Goal: Check status: Check status

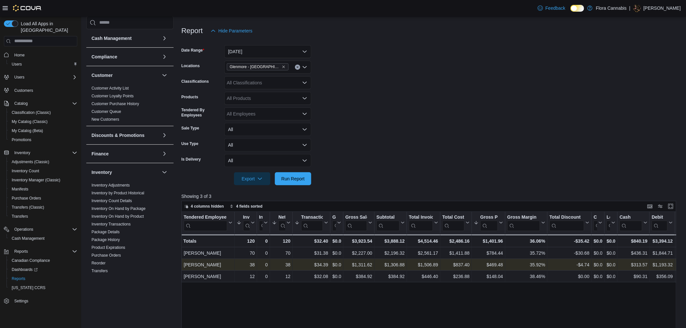
scroll to position [144, 0]
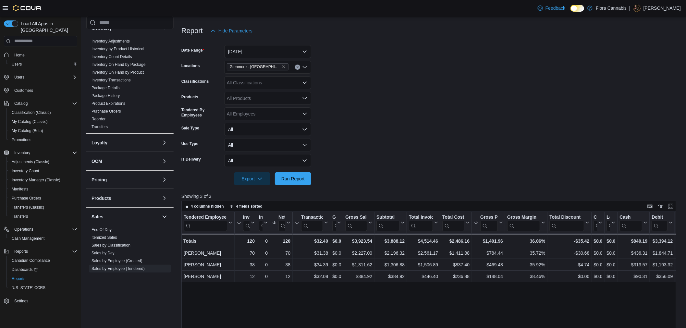
click at [530, 50] on form "Date Range Today Locations Glenmore - Kelowna - 450374 Classifications All Clas…" at bounding box center [431, 111] width 500 height 148
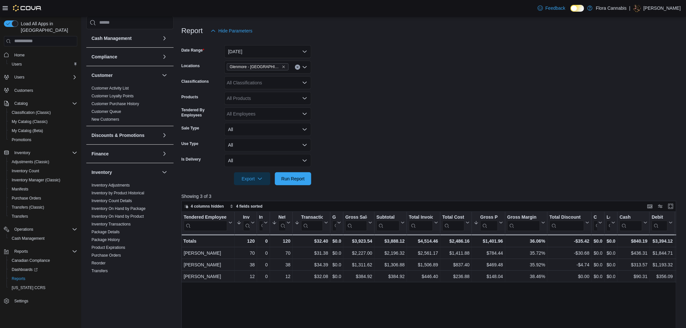
scroll to position [36, 0]
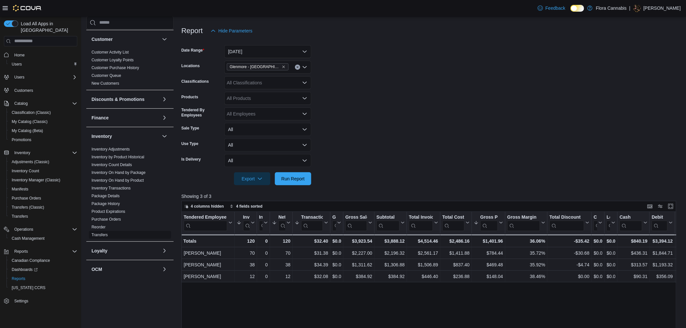
click at [106, 235] on link "Transfers" at bounding box center [99, 235] width 16 height 5
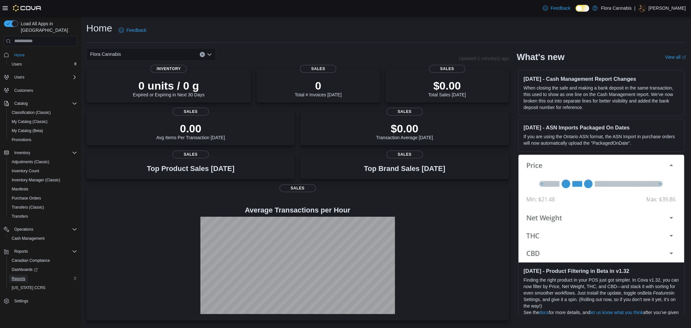
click at [21, 276] on span "Reports" at bounding box center [19, 278] width 14 height 5
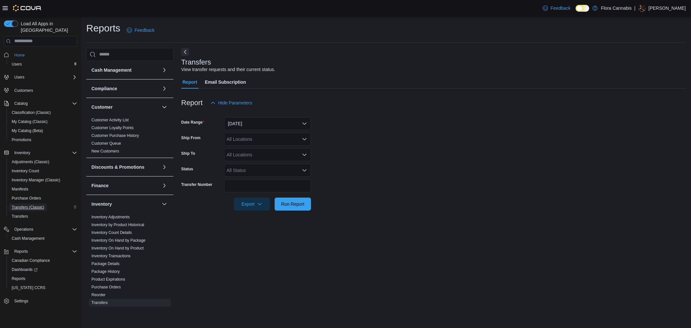
click at [38, 205] on span "Transfers (Classic)" at bounding box center [28, 207] width 32 height 5
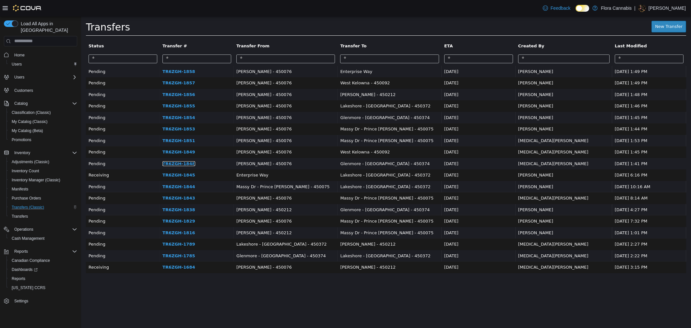
click at [189, 163] on link "TR6ZGH-1848" at bounding box center [178, 163] width 32 height 5
click at [180, 119] on link "TR6ZGH-1854" at bounding box center [178, 117] width 32 height 5
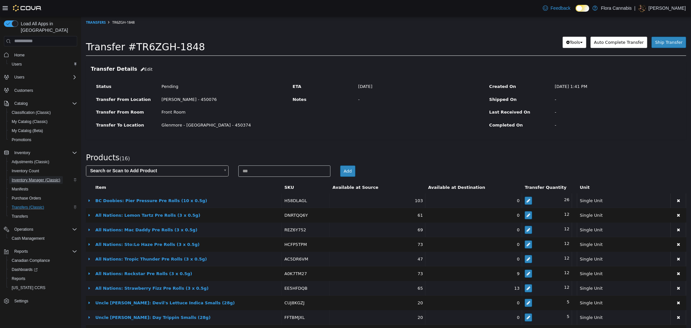
click at [36, 177] on span "Inventory Manager (Classic)" at bounding box center [36, 179] width 49 height 5
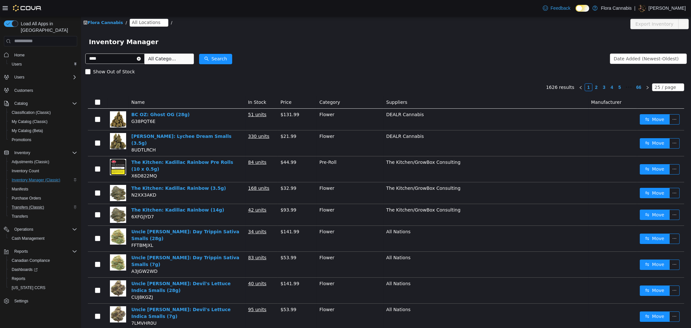
type input "****"
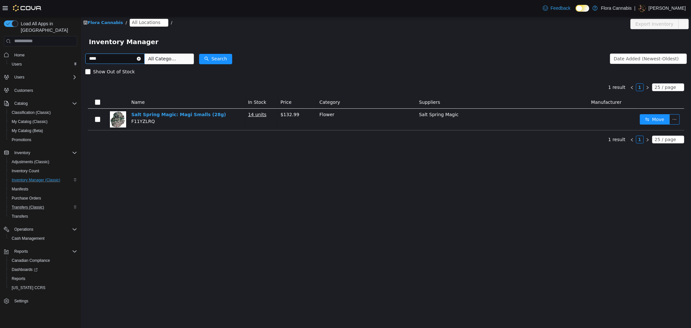
click at [140, 57] on icon "icon: close-circle" at bounding box center [139, 58] width 4 height 4
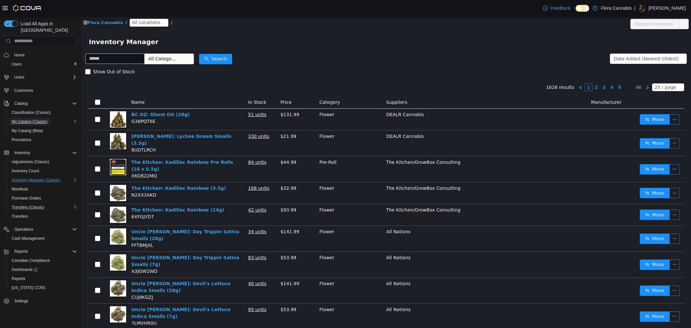
click at [31, 119] on span "My Catalog (Classic)" at bounding box center [30, 121] width 36 height 5
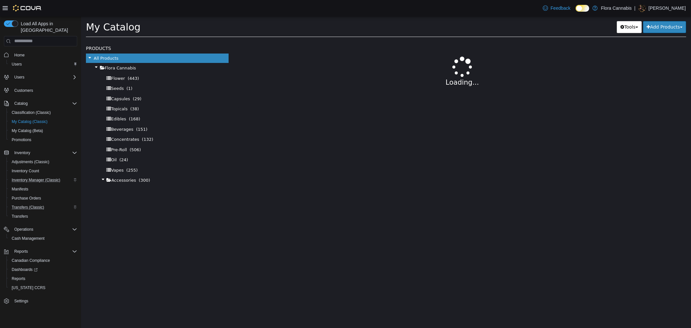
select select "**********"
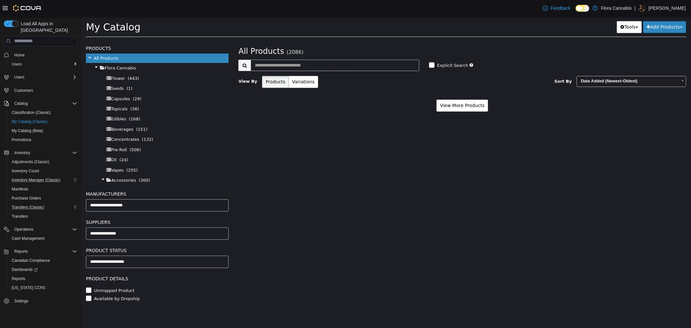
click at [318, 40] on div "My Catalog Tools Merge Products Map Private Products Bulk Product Editor Export…" at bounding box center [386, 28] width 610 height 25
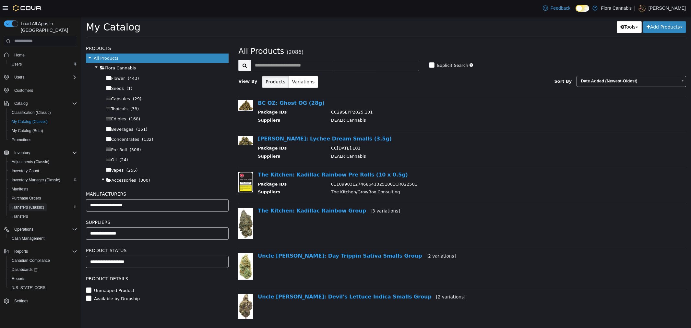
click at [36, 205] on span "Transfers (Classic)" at bounding box center [28, 207] width 32 height 5
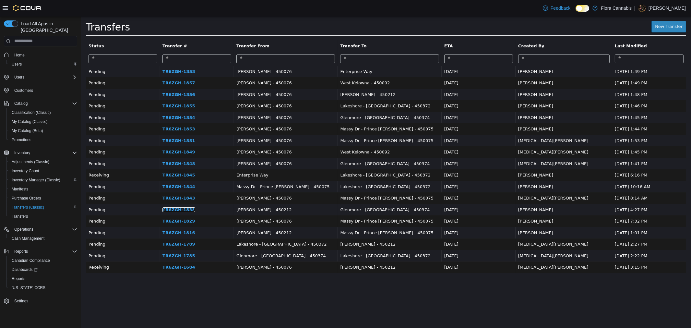
click at [195, 210] on link "TR6ZGH-1838" at bounding box center [178, 209] width 32 height 5
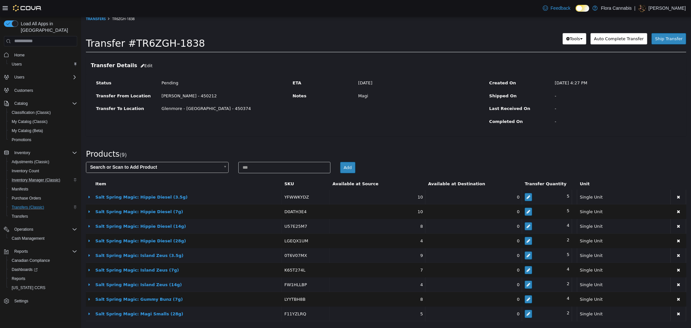
scroll to position [4, 0]
click at [526, 196] on icon "button" at bounding box center [528, 197] width 4 height 4
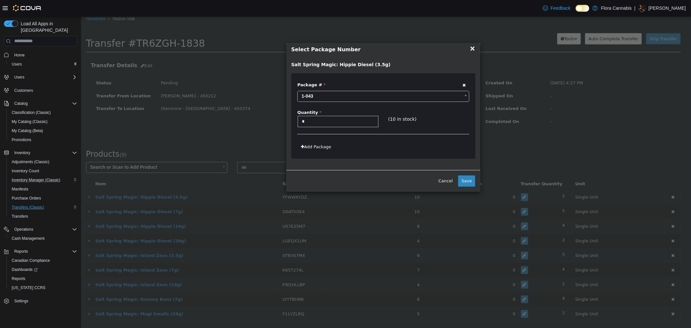
click at [473, 48] on span "×" at bounding box center [472, 48] width 6 height 8
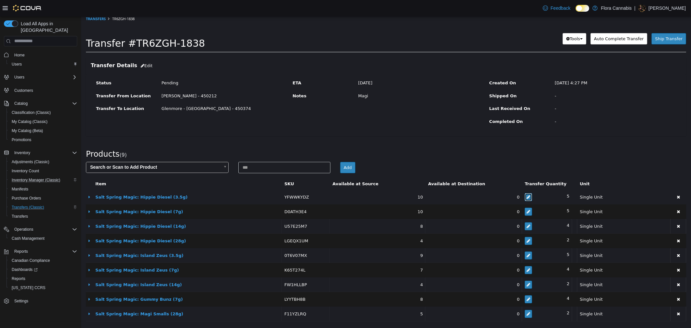
click at [526, 196] on icon "button" at bounding box center [528, 197] width 4 height 4
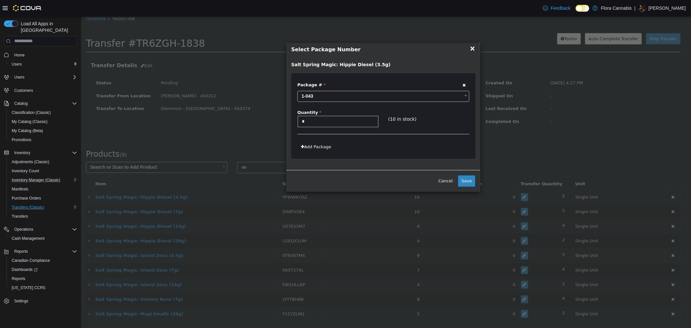
click at [471, 48] on span "×" at bounding box center [472, 48] width 6 height 8
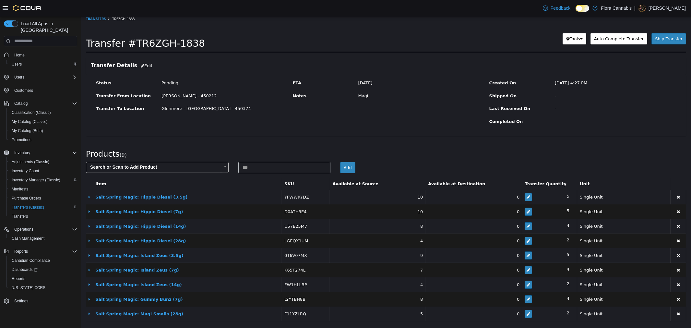
click at [662, 11] on p "[PERSON_NAME]" at bounding box center [667, 8] width 37 height 8
click at [639, 66] on span "Sign Out" at bounding box center [644, 64] width 18 height 6
